Goal: Task Accomplishment & Management: Manage account settings

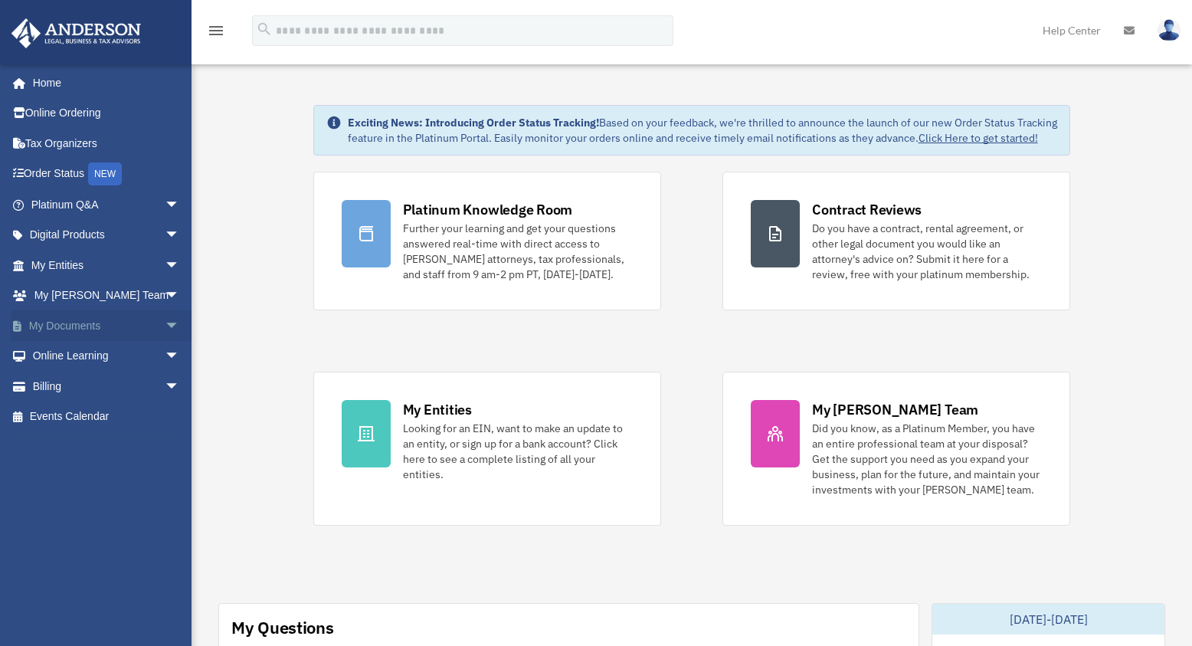
click at [165, 318] on span "arrow_drop_down" at bounding box center [180, 325] width 31 height 31
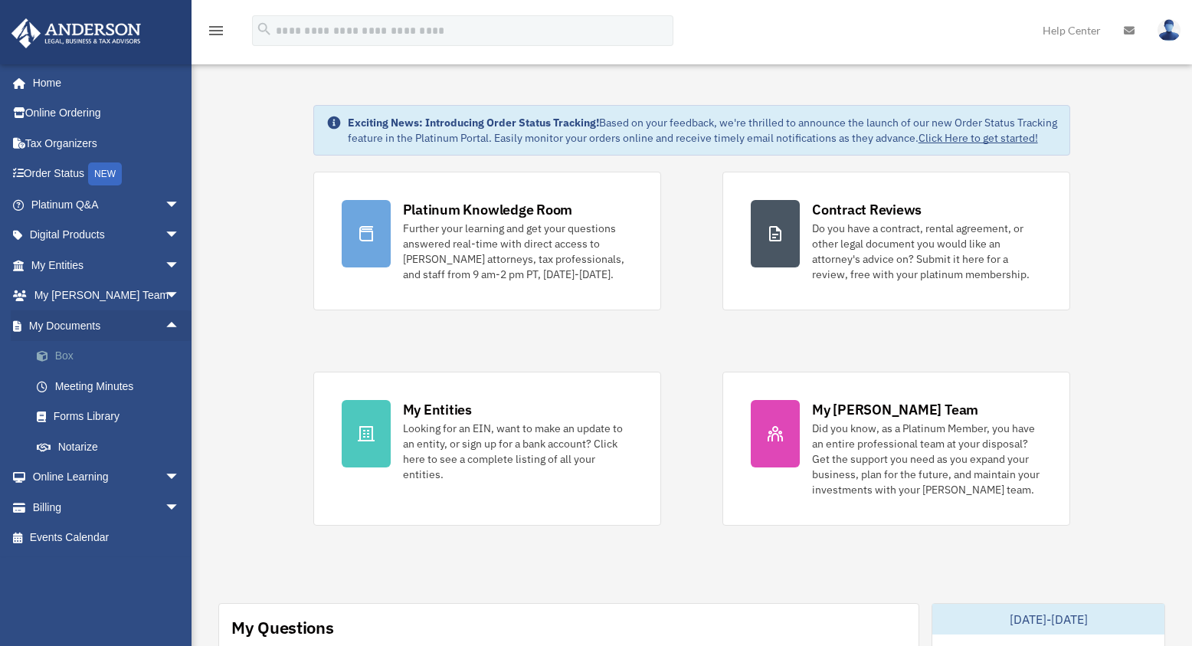
click at [64, 356] on link "Box" at bounding box center [112, 356] width 182 height 31
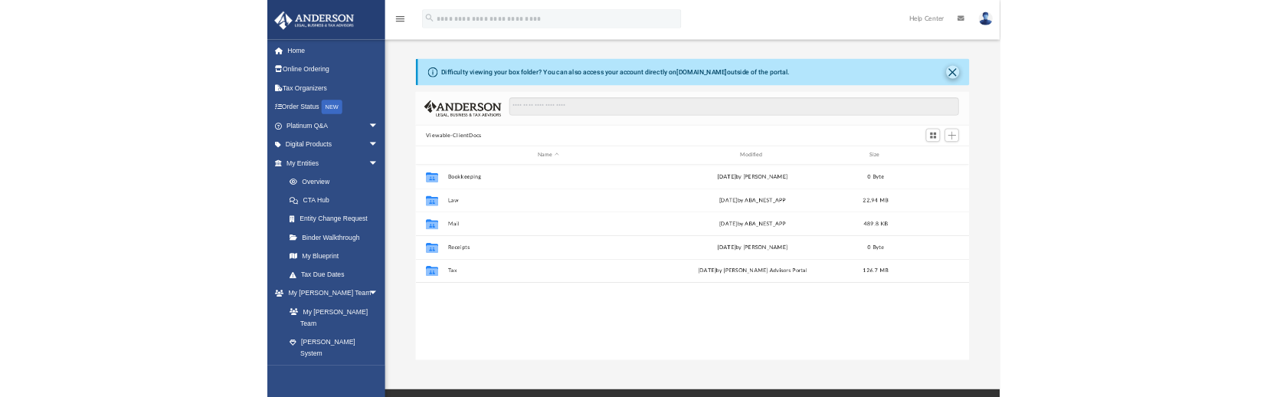
scroll to position [12, 12]
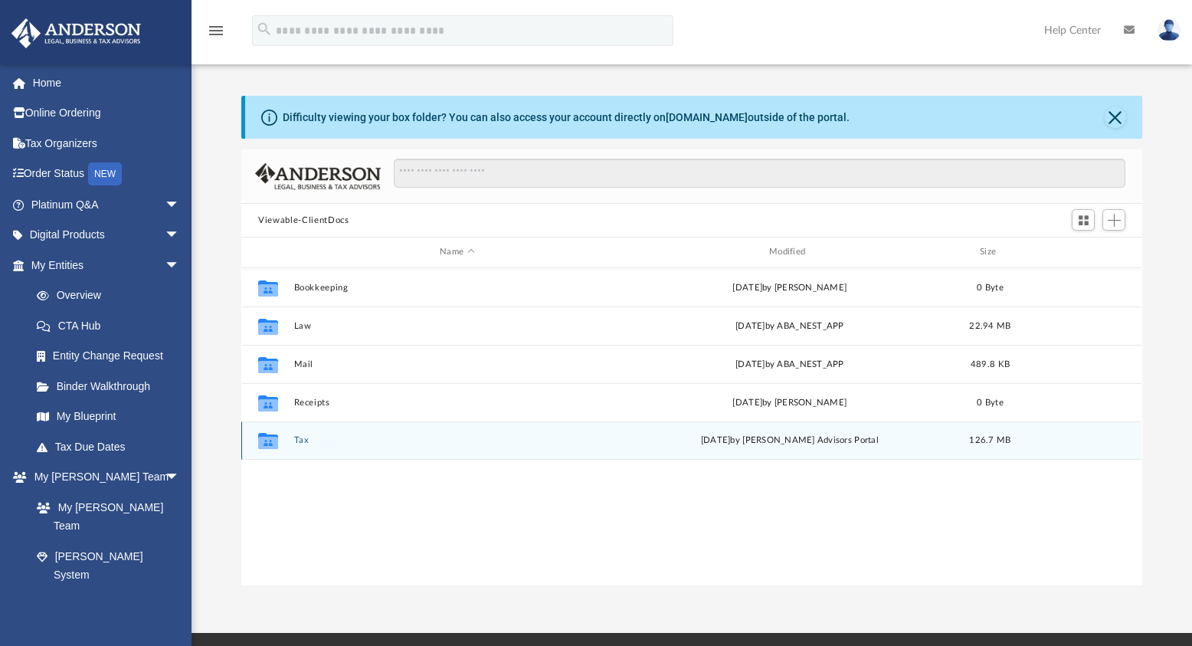
click at [296, 442] on button "Tax" at bounding box center [457, 440] width 326 height 10
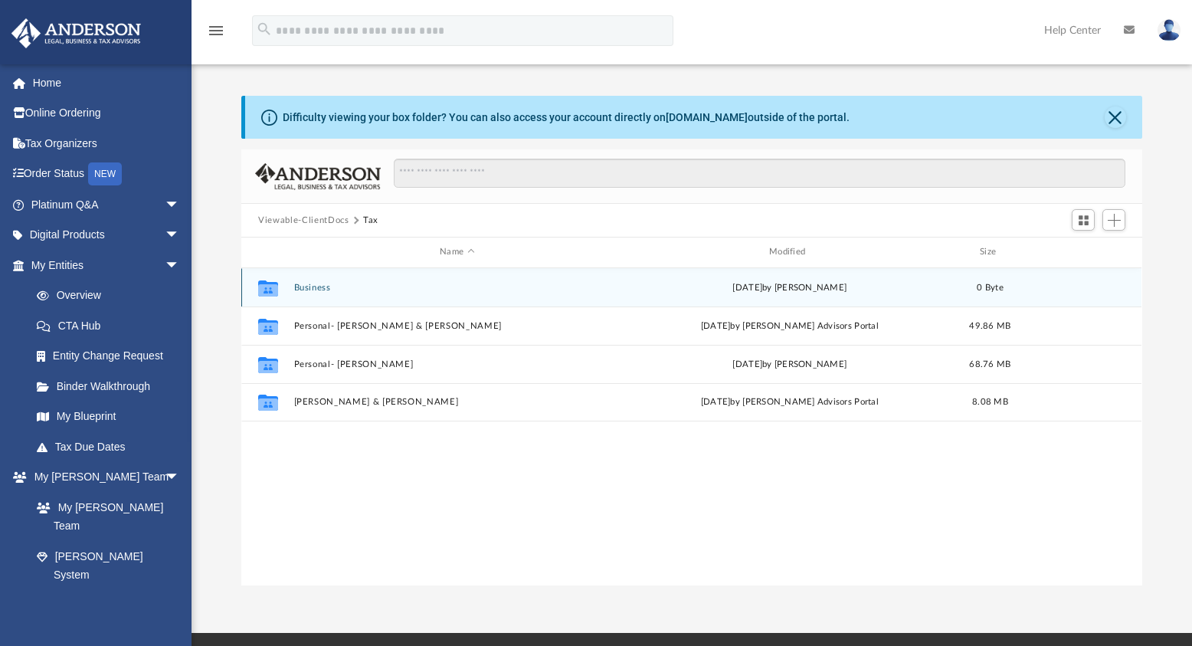
click at [305, 287] on button "Business" at bounding box center [457, 288] width 326 height 10
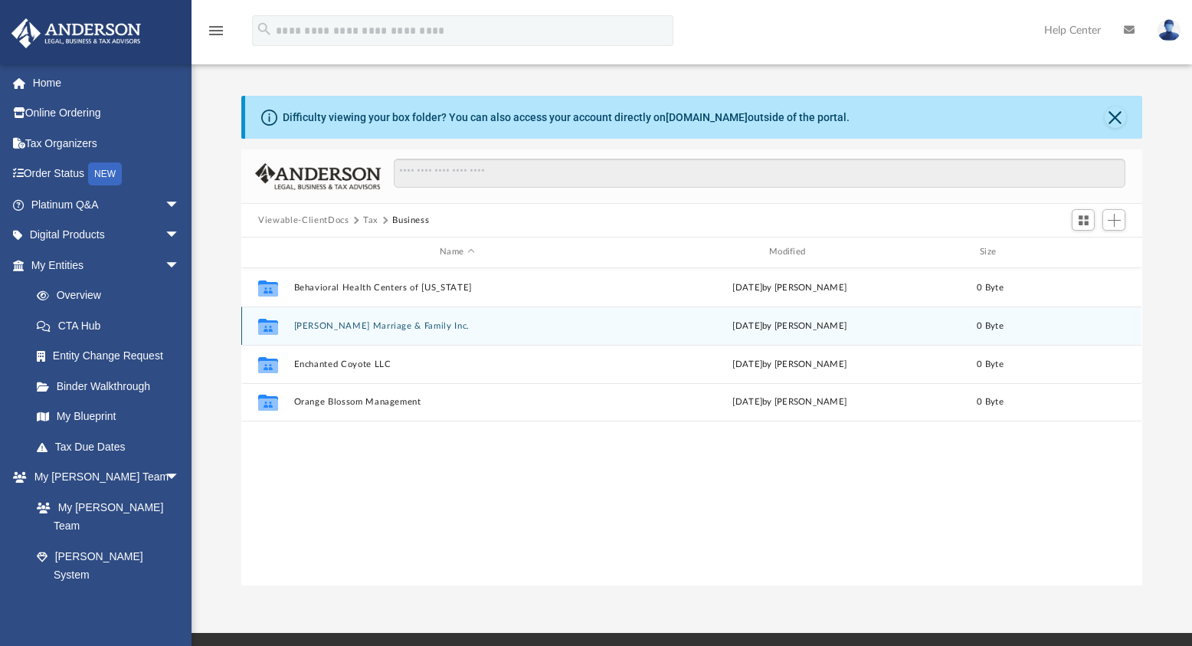
click at [347, 326] on button "[PERSON_NAME] Marriage & Family Inc." at bounding box center [457, 326] width 326 height 10
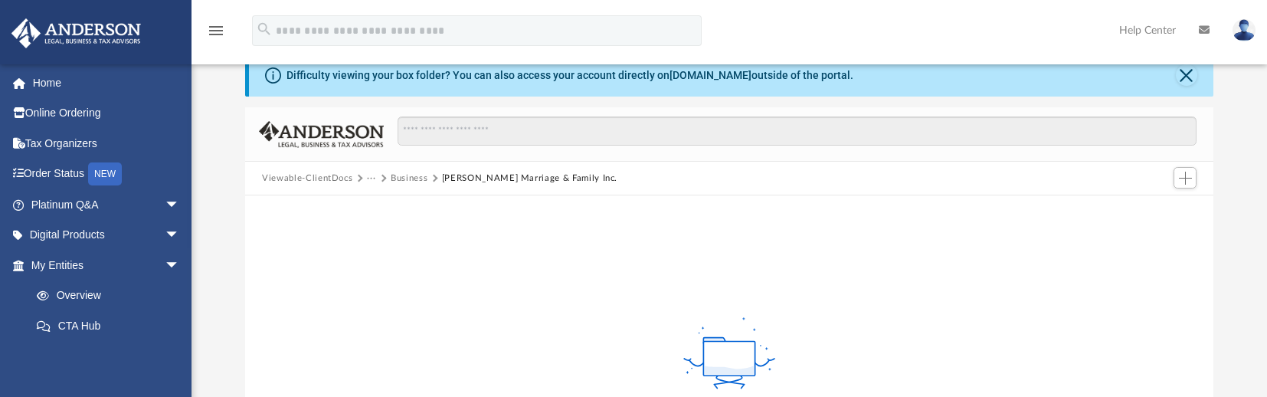
scroll to position [45, 0]
click at [1187, 176] on span "Add" at bounding box center [1185, 178] width 13 height 13
click at [1156, 215] on li "Upload" at bounding box center [1163, 208] width 49 height 16
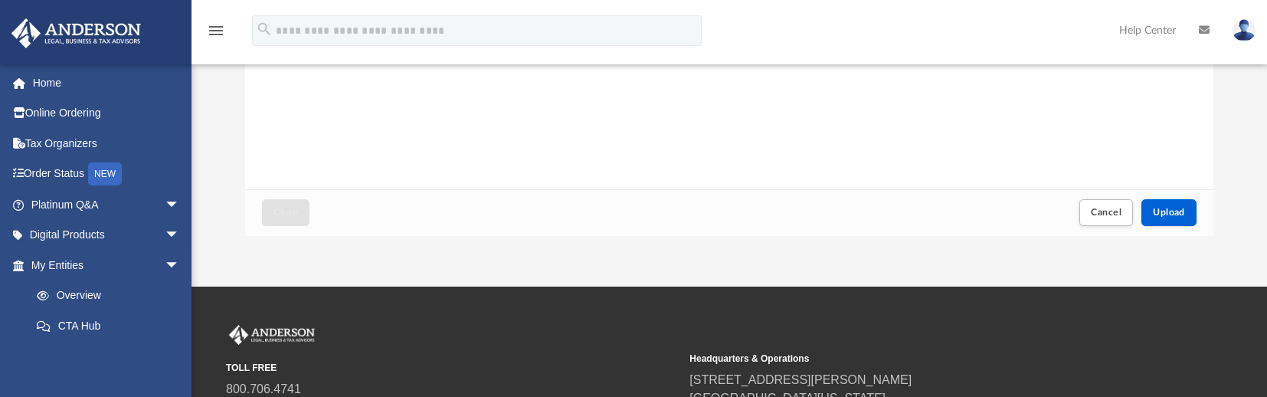
scroll to position [385, 0]
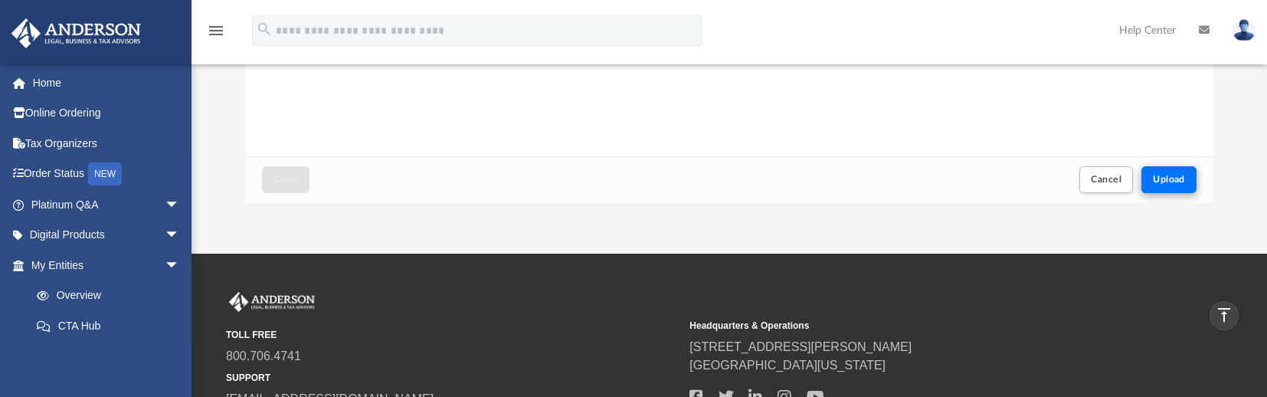
click at [1162, 179] on span "Upload" at bounding box center [1169, 179] width 32 height 9
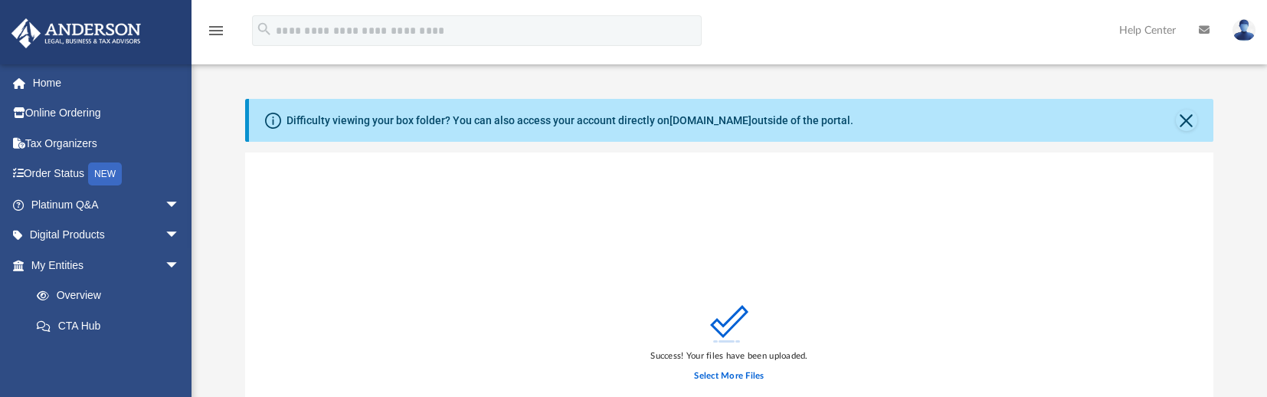
scroll to position [0, 0]
click at [1189, 124] on button "Close" at bounding box center [1186, 120] width 21 height 21
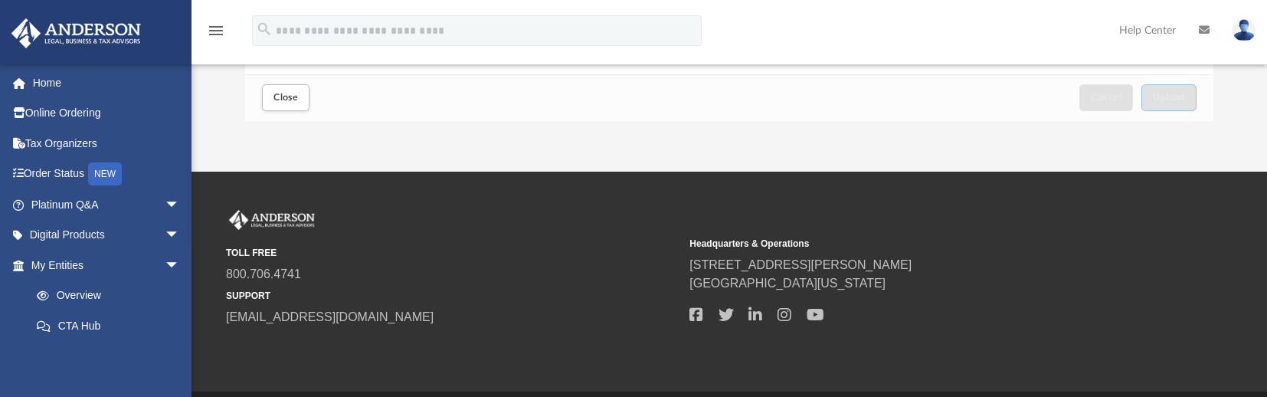
scroll to position [282, 0]
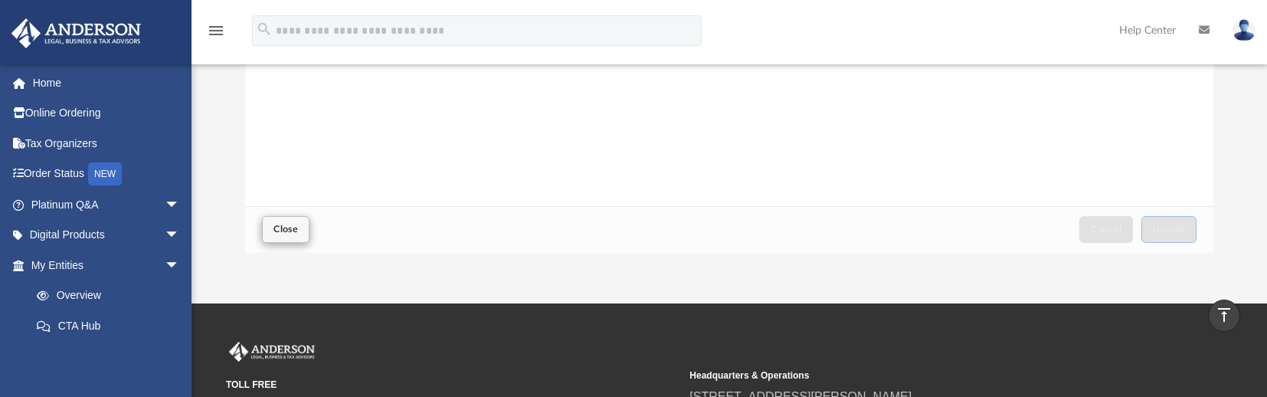
click at [292, 228] on span "Close" at bounding box center [285, 228] width 25 height 9
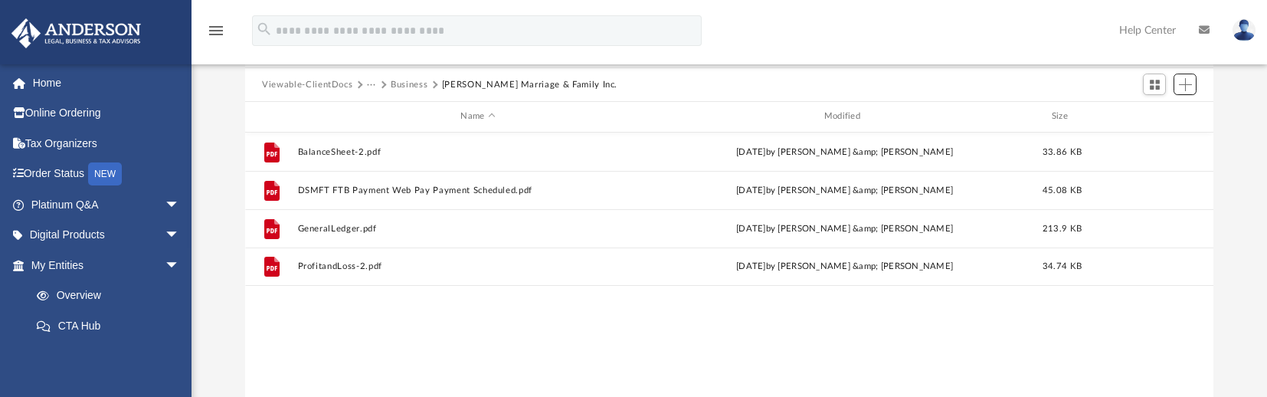
scroll to position [18, 0]
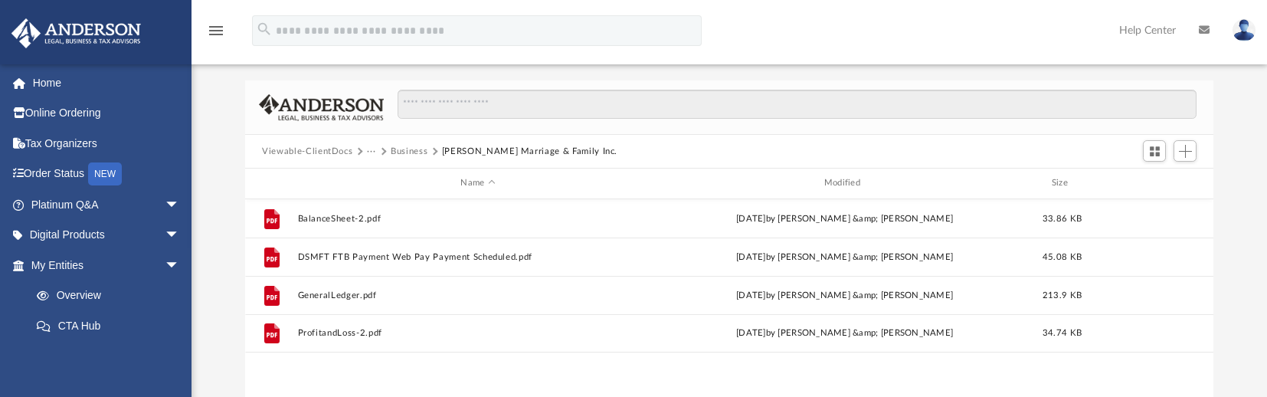
click at [410, 152] on button "Business" at bounding box center [409, 152] width 37 height 14
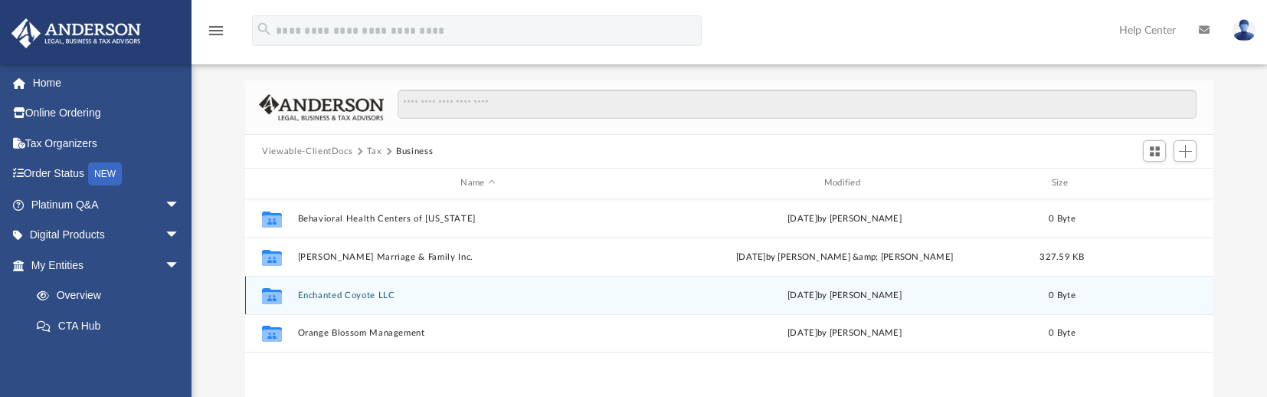
click at [329, 291] on button "Enchanted Coyote LLC" at bounding box center [478, 295] width 360 height 10
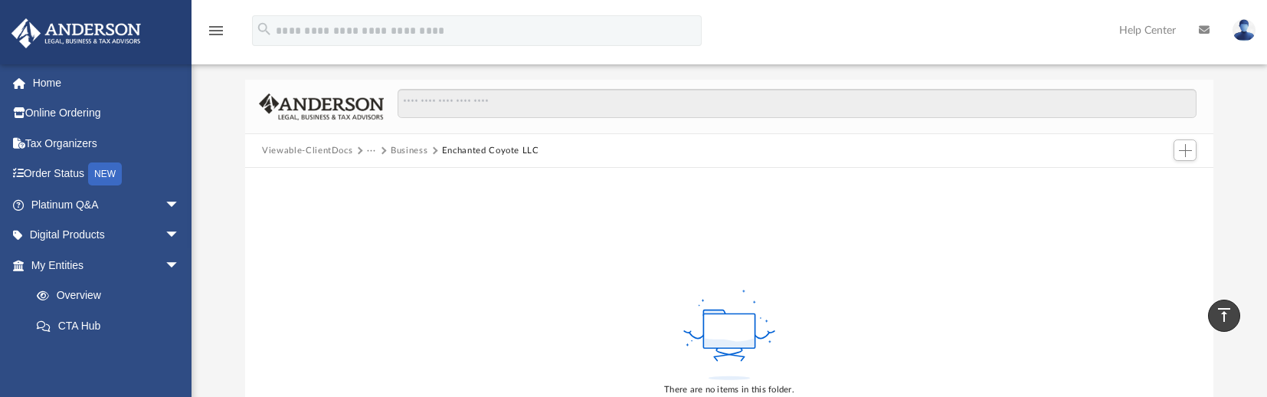
scroll to position [21, 0]
click at [1181, 151] on span "Add" at bounding box center [1185, 148] width 13 height 13
click at [1158, 175] on li "Upload" at bounding box center [1163, 179] width 49 height 16
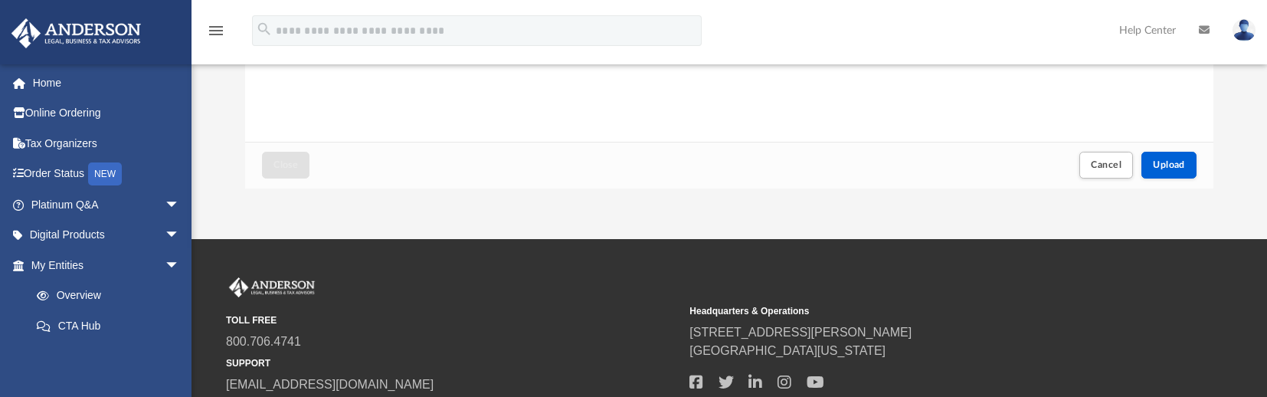
scroll to position [348, 0]
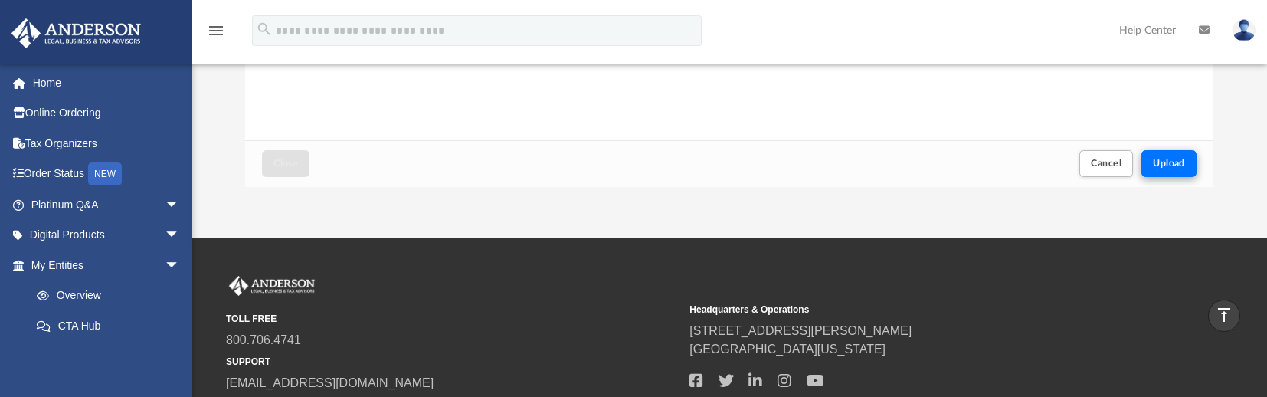
click at [1168, 163] on span "Upload" at bounding box center [1169, 163] width 32 height 9
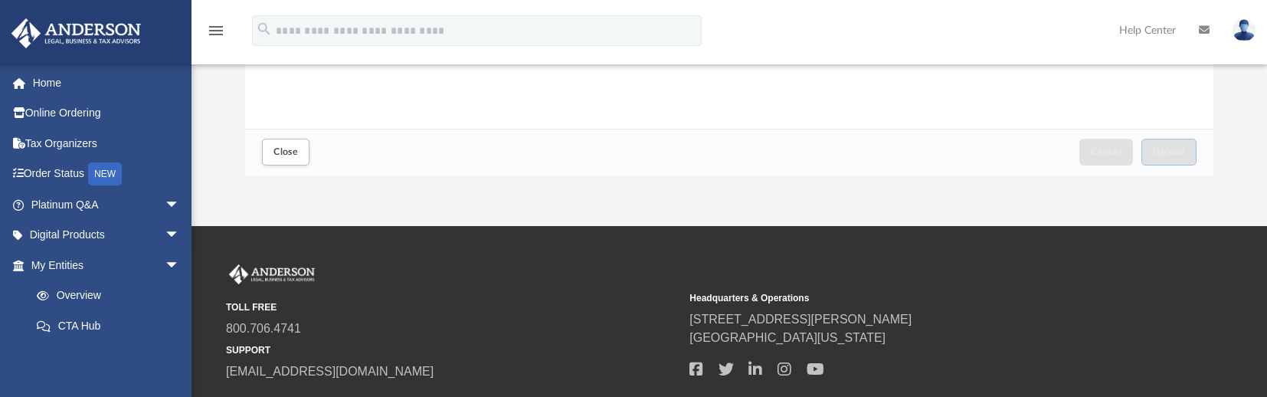
scroll to position [327, 0]
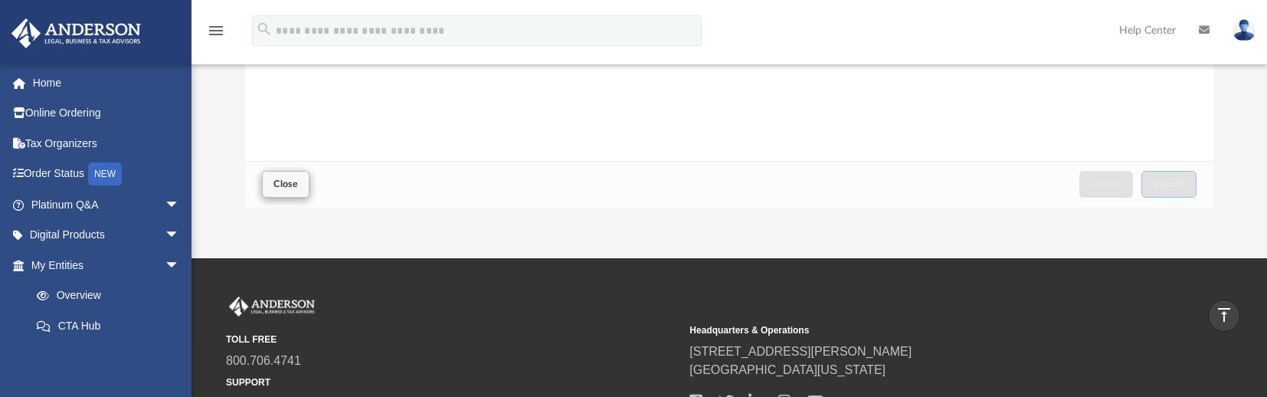
click at [279, 188] on span "Close" at bounding box center [285, 183] width 25 height 9
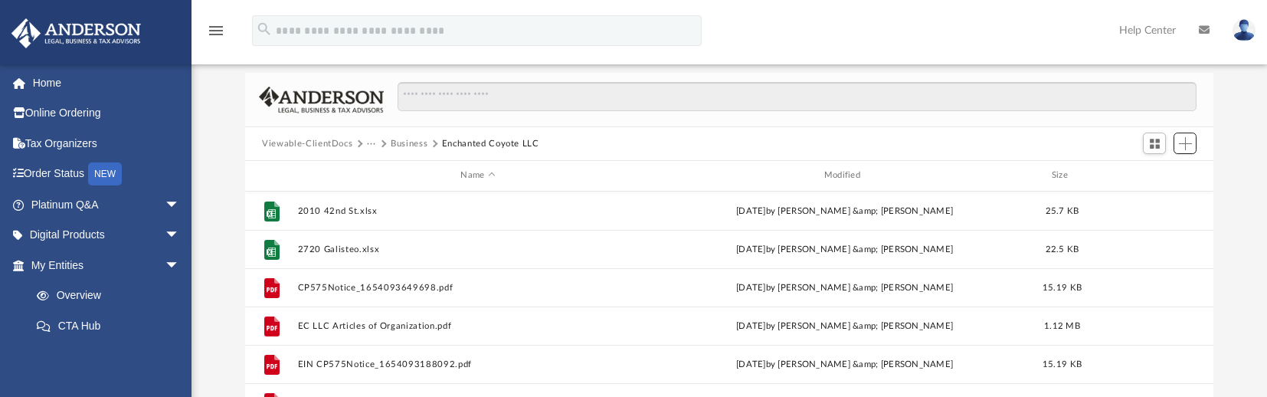
scroll to position [32, 0]
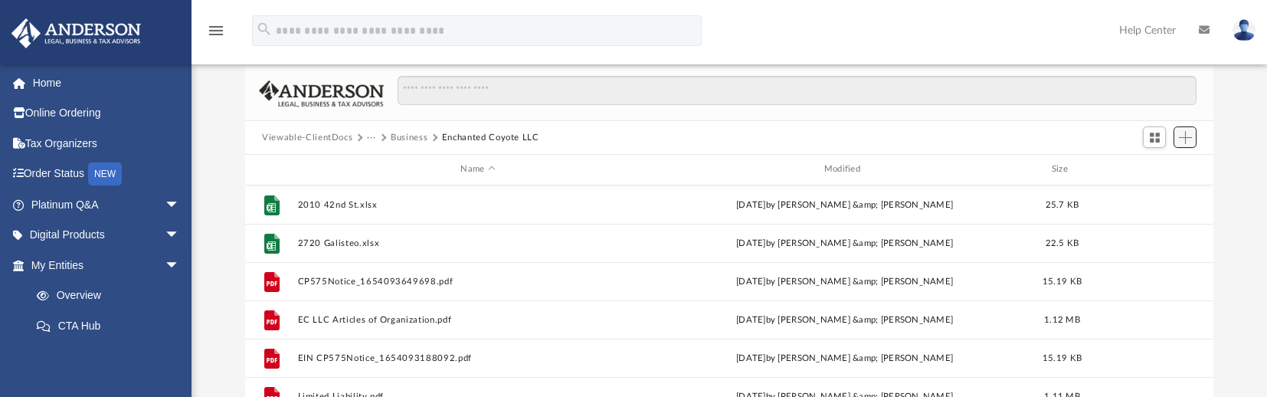
click at [1184, 133] on span "Add" at bounding box center [1185, 137] width 13 height 13
click at [1157, 165] on li "Upload" at bounding box center [1163, 167] width 49 height 16
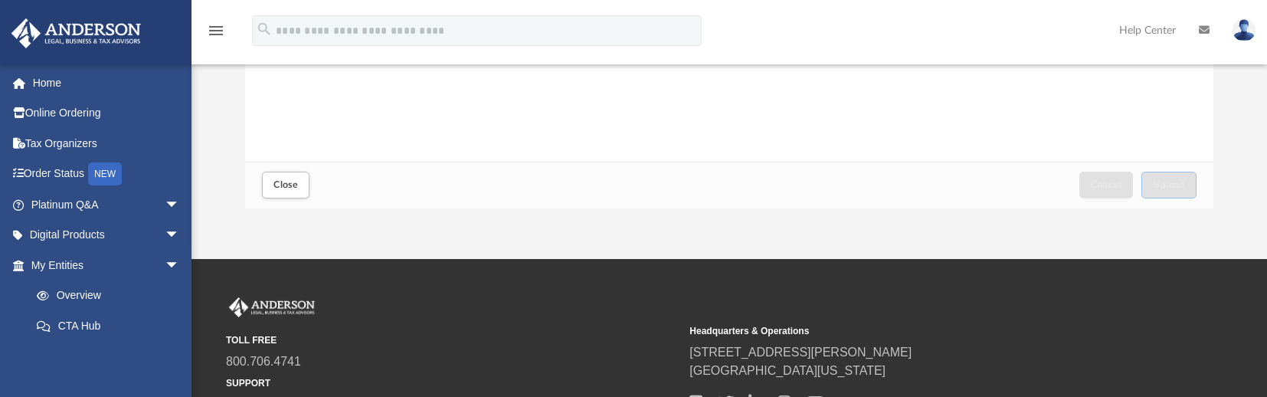
scroll to position [323, 0]
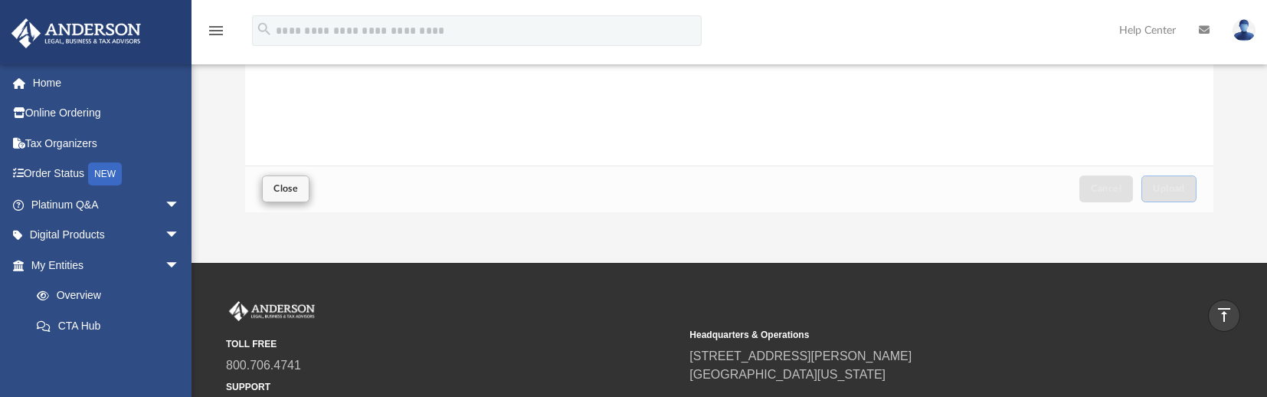
click at [280, 190] on span "Close" at bounding box center [285, 188] width 25 height 9
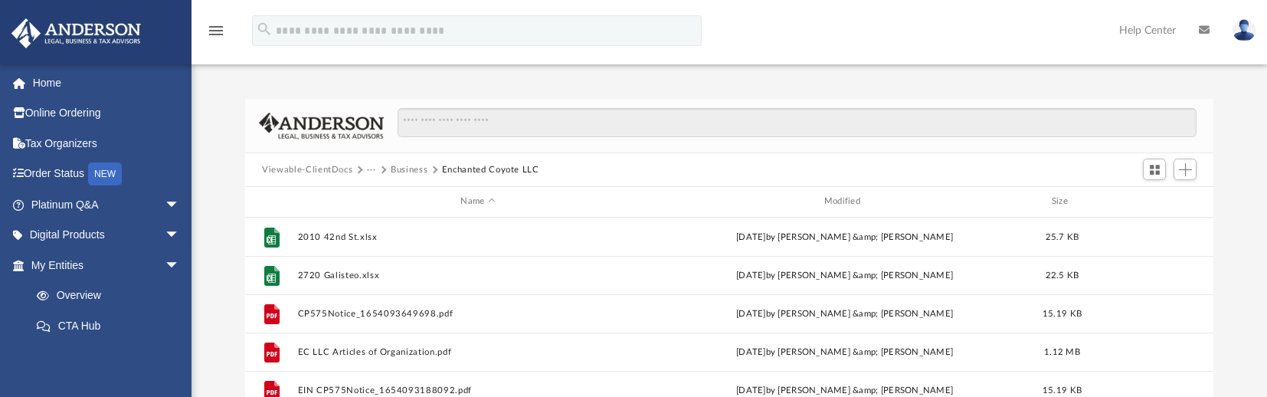
scroll to position [0, 0]
click at [1184, 169] on span "Add" at bounding box center [1185, 169] width 13 height 13
click at [1145, 197] on li "Upload" at bounding box center [1163, 200] width 49 height 16
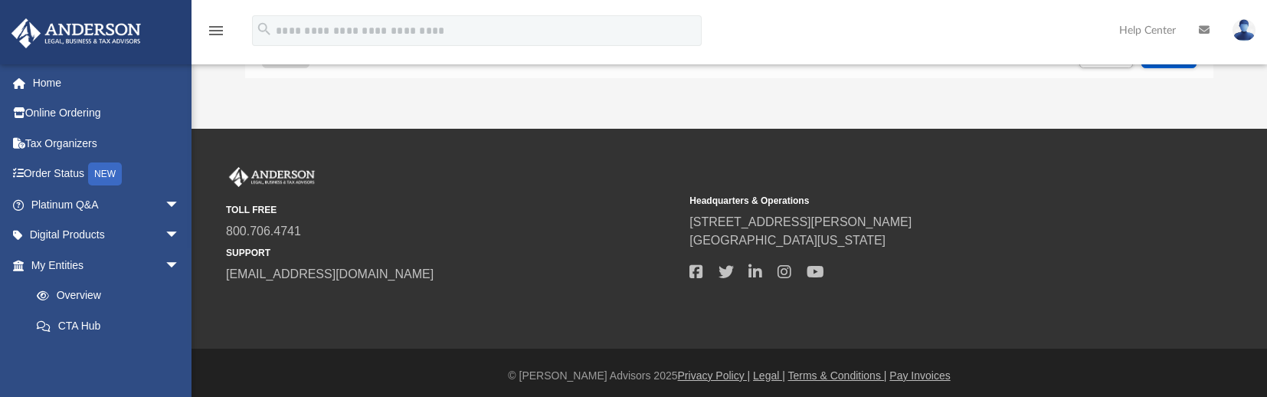
scroll to position [422, 0]
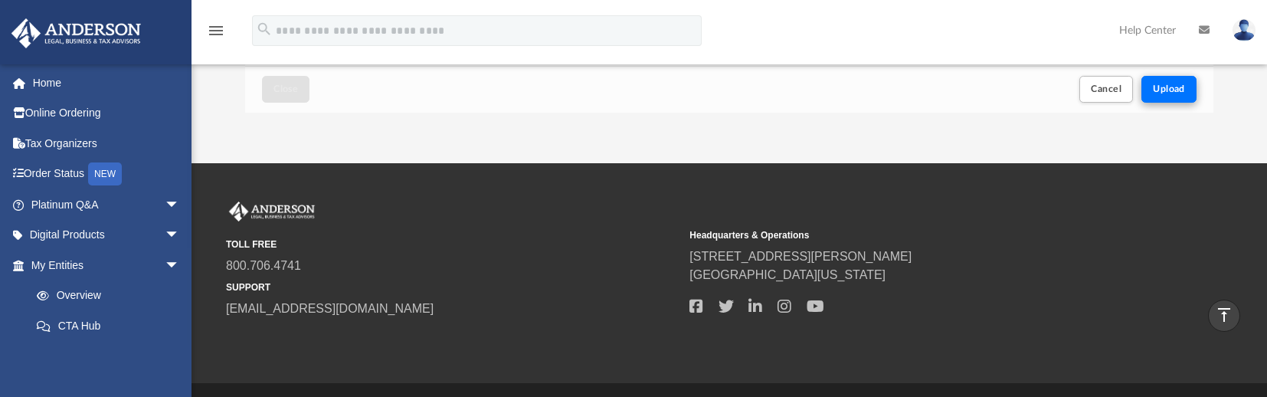
click at [1158, 92] on span "Upload" at bounding box center [1169, 88] width 32 height 9
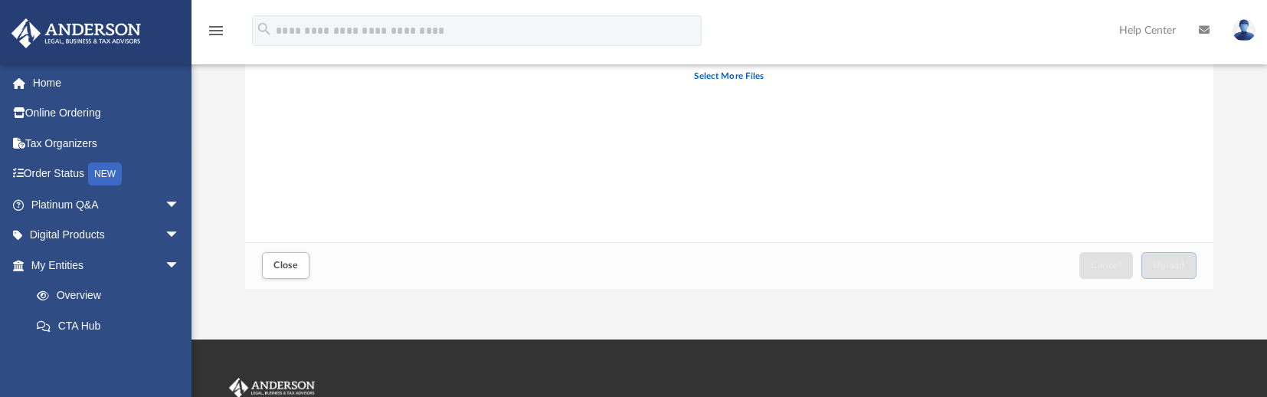
scroll to position [249, 0]
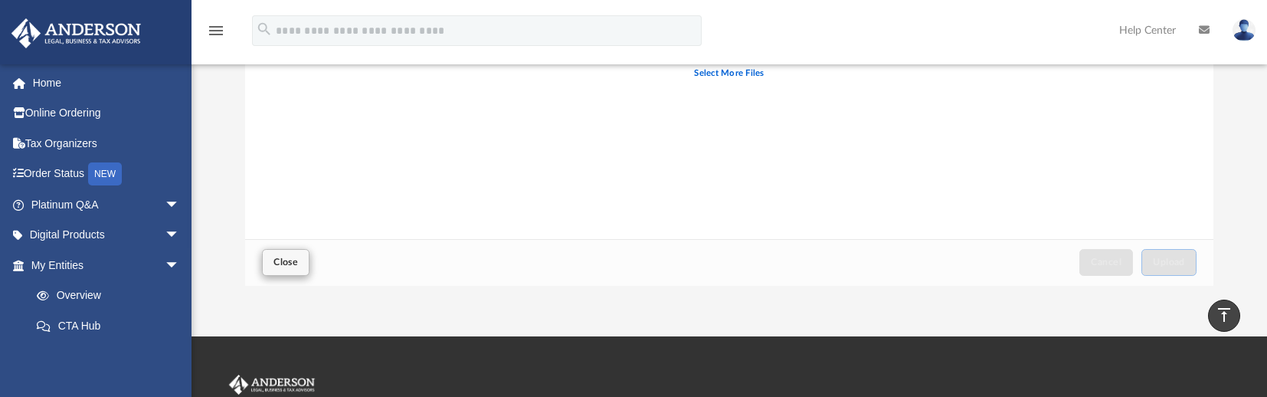
click at [282, 272] on button "Close" at bounding box center [285, 262] width 47 height 27
click at [265, 45] on div "File 2720 Galisteo.xlsx [DATE] by [PERSON_NAME] &amp; [PERSON_NAME] 22.5 KB" at bounding box center [729, 26] width 968 height 38
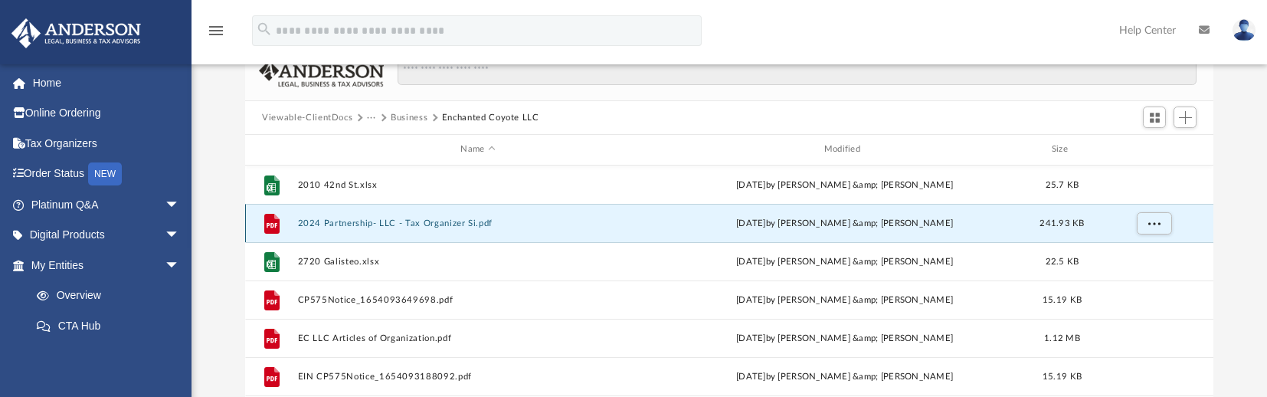
scroll to position [49, 0]
